Goal: Submit feedback/report problem

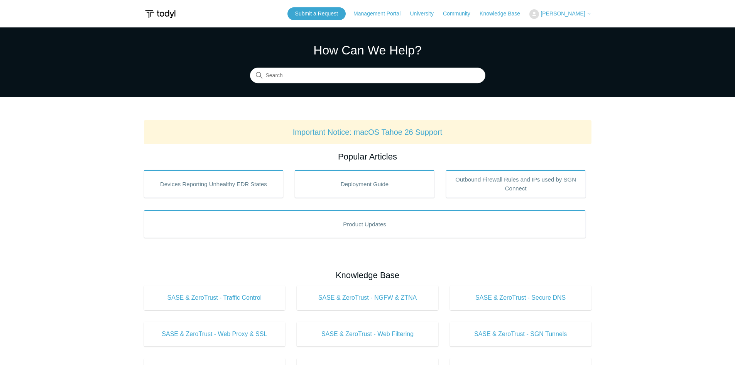
drag, startPoint x: 700, startPoint y: 17, endPoint x: 644, endPoint y: 17, distance: 55.5
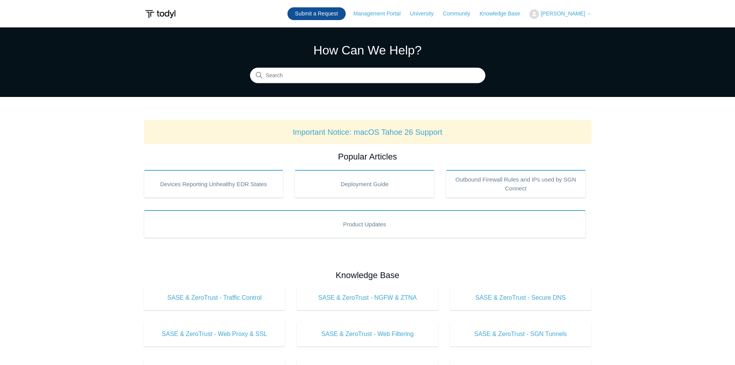
click at [346, 14] on link "Submit a Request" at bounding box center [316, 13] width 58 height 13
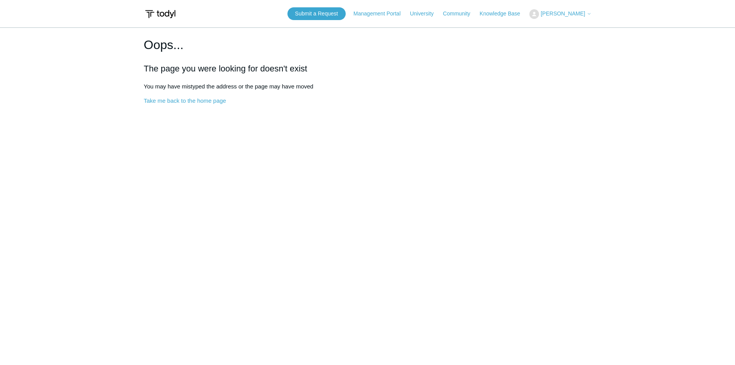
drag, startPoint x: 300, startPoint y: 116, endPoint x: 281, endPoint y: 98, distance: 25.9
click at [283, 99] on main "Oops... The page you were looking for doesn't exist You may have mistyped the a…" at bounding box center [367, 191] width 735 height 328
drag, startPoint x: 281, startPoint y: 98, endPoint x: 238, endPoint y: 54, distance: 61.4
click at [169, 32] on main "Oops... The page you were looking for doesn't exist You may have mistyped the a…" at bounding box center [367, 191] width 735 height 328
click at [398, 106] on main "Oops... The page you were looking for doesn't exist You may have mistyped the a…" at bounding box center [367, 191] width 735 height 328
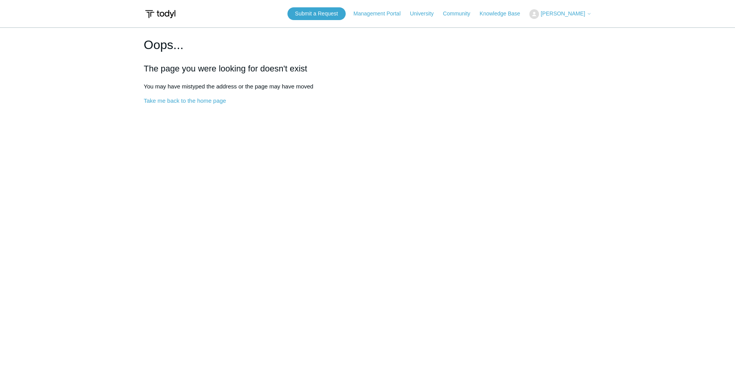
drag, startPoint x: 380, startPoint y: 130, endPoint x: 170, endPoint y: 5, distance: 243.8
click at [170, 5] on body "Skip to main content Submit a Request Management Portal University Community Kn…" at bounding box center [367, 204] width 735 height 409
click at [303, 106] on main "Oops... The page you were looking for doesn't exist You may have mistyped the a…" at bounding box center [367, 191] width 735 height 328
drag, startPoint x: 299, startPoint y: 128, endPoint x: 176, endPoint y: 52, distance: 144.7
click at [123, 30] on main "Oops... The page you were looking for doesn't exist You may have mistyped the a…" at bounding box center [367, 191] width 735 height 328
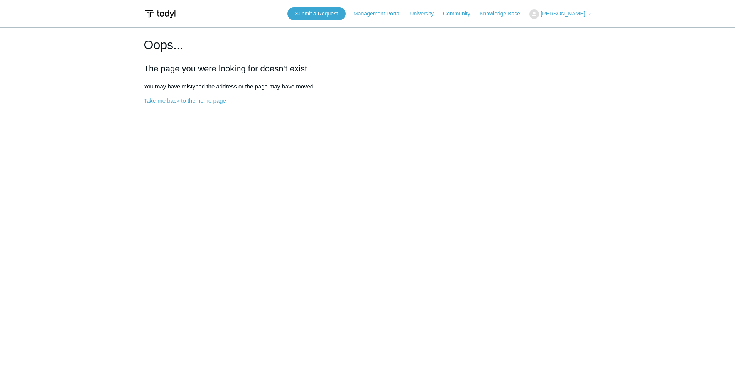
click at [367, 125] on main "Oops... The page you were looking for doesn't exist You may have mistyped the a…" at bounding box center [367, 191] width 735 height 328
click at [366, 127] on main "Oops... The page you were looking for doesn't exist You may have mistyped the a…" at bounding box center [367, 191] width 735 height 328
click at [258, 112] on main "Oops... The page you were looking for doesn't exist You may have mistyped the a…" at bounding box center [367, 191] width 735 height 328
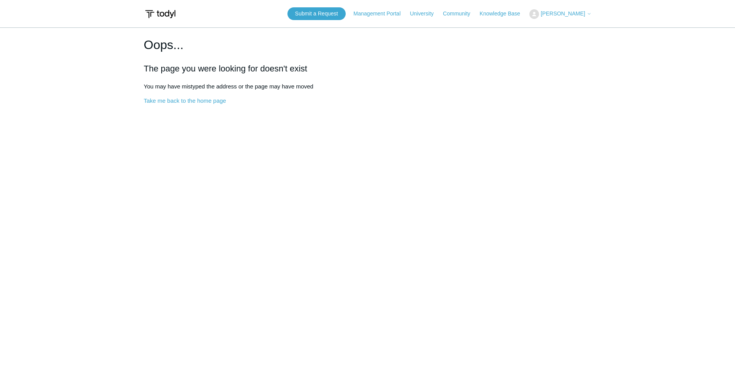
click at [272, 95] on div "Oops... The page you were looking for doesn't exist You may have mistyped the a…" at bounding box center [367, 70] width 447 height 70
click at [275, 94] on div "Oops... The page you were looking for doesn't exist You may have mistyped the a…" at bounding box center [367, 70] width 447 height 70
